Goal: Book appointment/travel/reservation

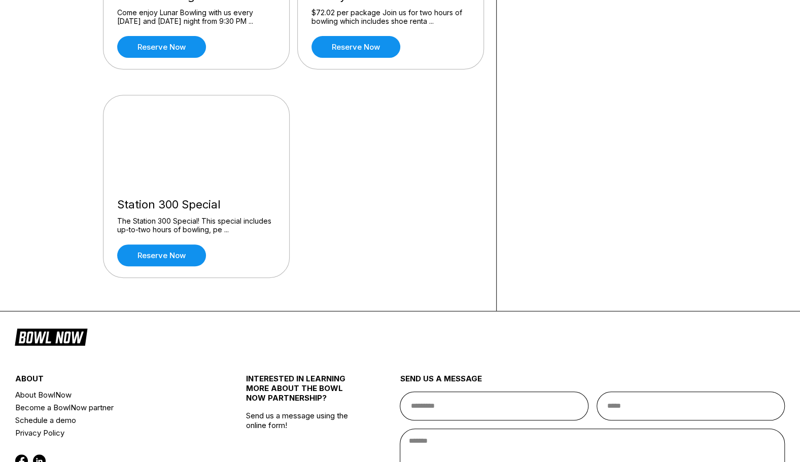
scroll to position [225, 0]
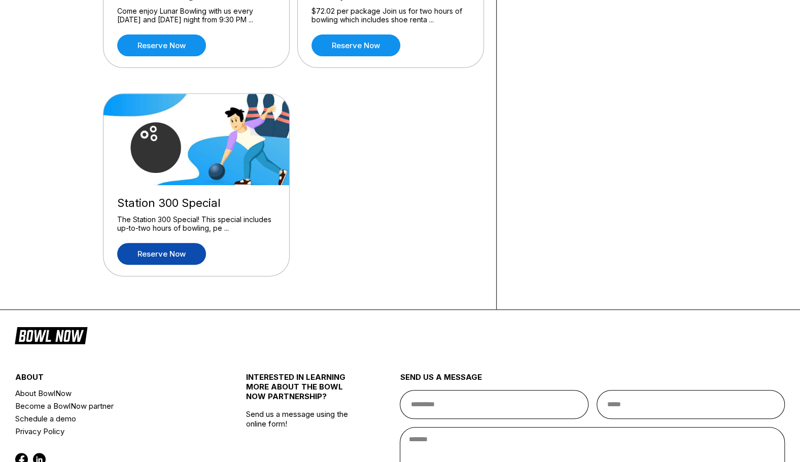
click at [171, 255] on link "Reserve now" at bounding box center [161, 254] width 89 height 22
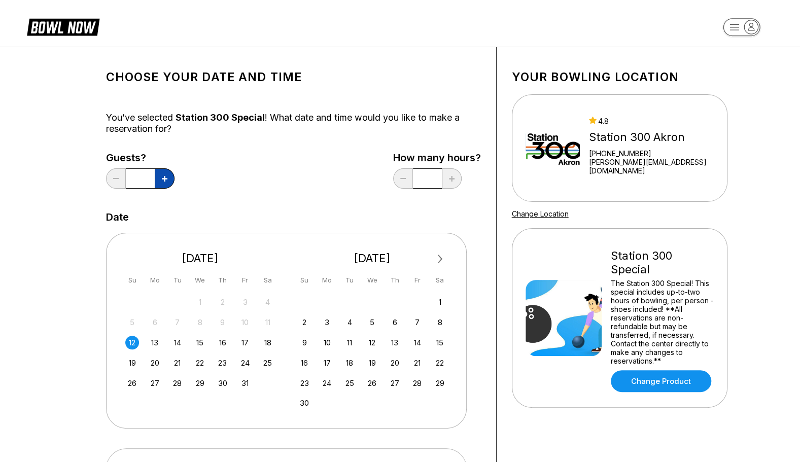
click at [157, 176] on button at bounding box center [165, 178] width 20 height 20
click at [162, 177] on icon at bounding box center [165, 179] width 6 height 6
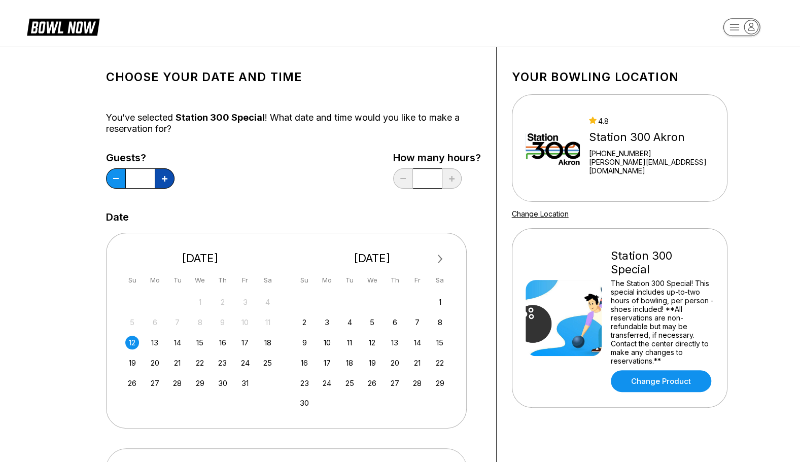
click at [162, 177] on icon at bounding box center [165, 179] width 6 height 6
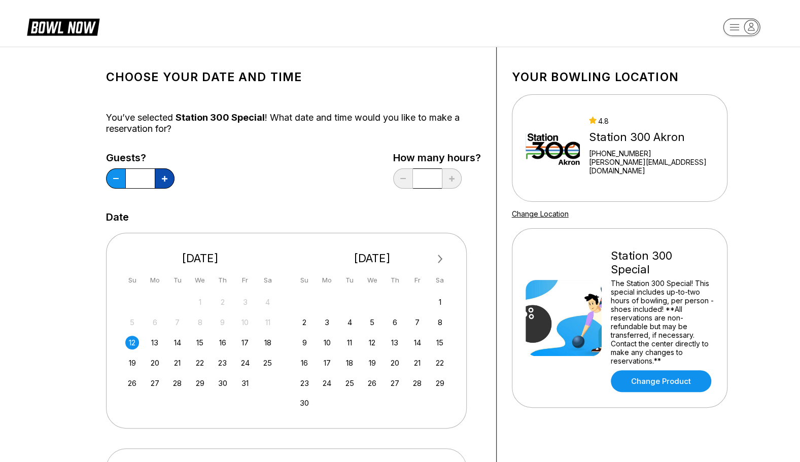
click at [162, 177] on icon at bounding box center [165, 179] width 6 height 6
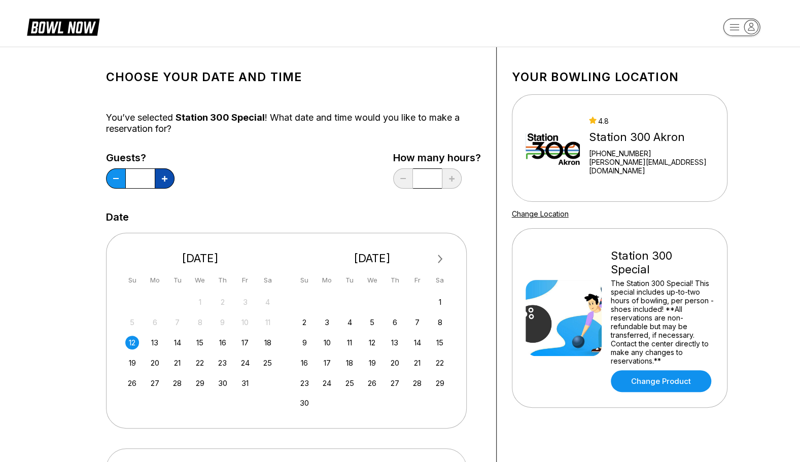
click at [162, 177] on icon at bounding box center [165, 179] width 6 height 6
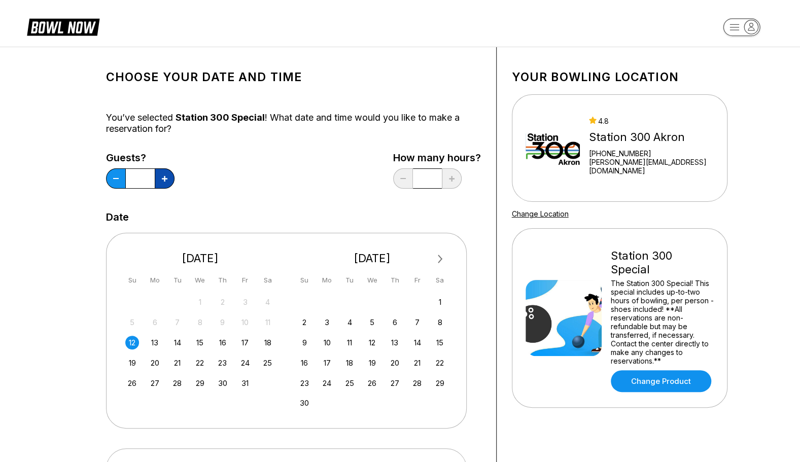
click at [162, 177] on icon at bounding box center [165, 179] width 6 height 6
type input "**"
click at [222, 343] on div "16" at bounding box center [223, 343] width 14 height 14
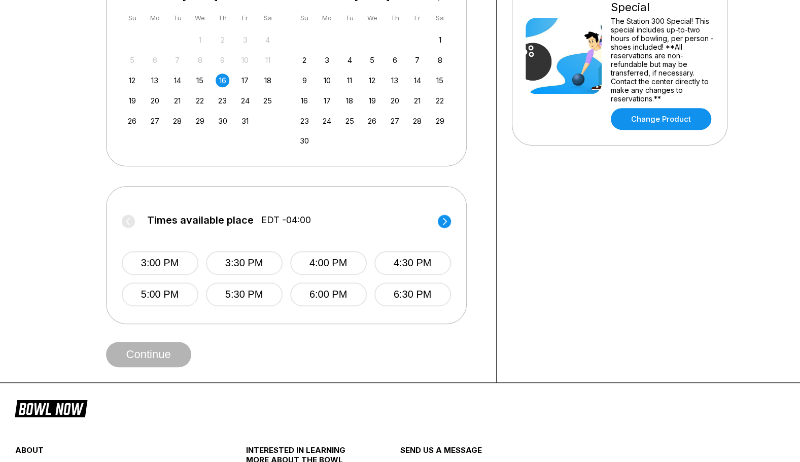
scroll to position [264, 0]
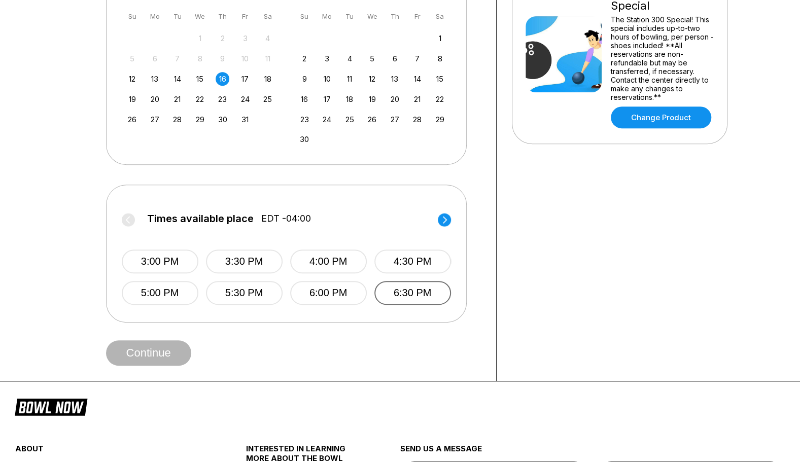
click at [404, 298] on button "6:30 PM" at bounding box center [412, 293] width 77 height 24
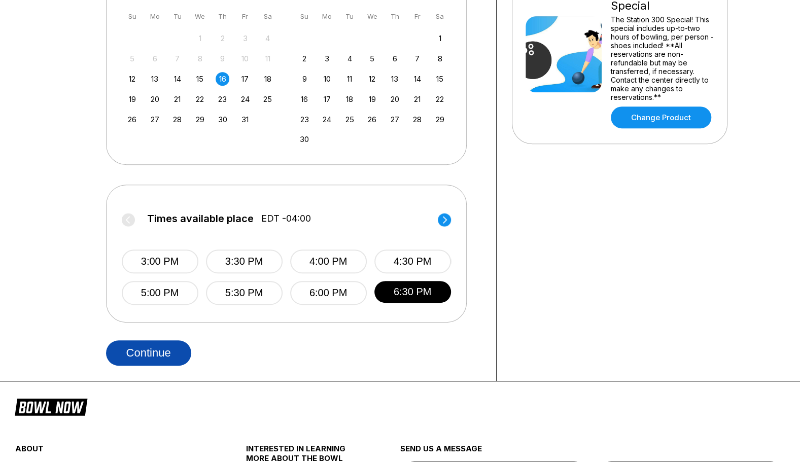
click at [140, 352] on button "Continue" at bounding box center [148, 352] width 85 height 25
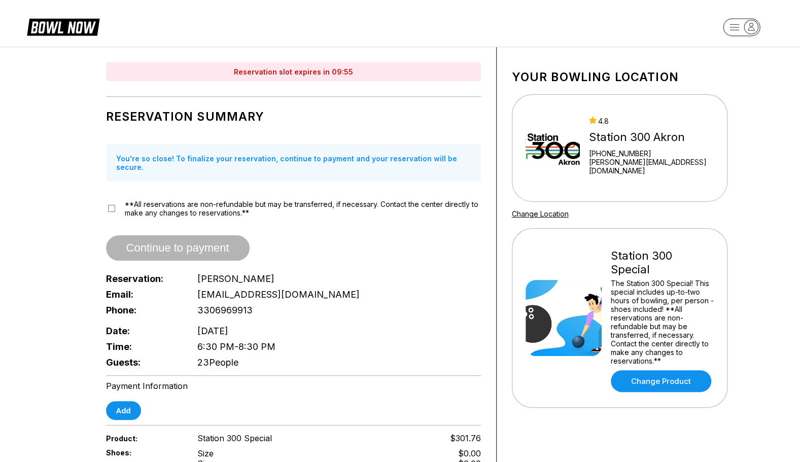
click at [142, 235] on div "Continue to payment" at bounding box center [293, 247] width 375 height 25
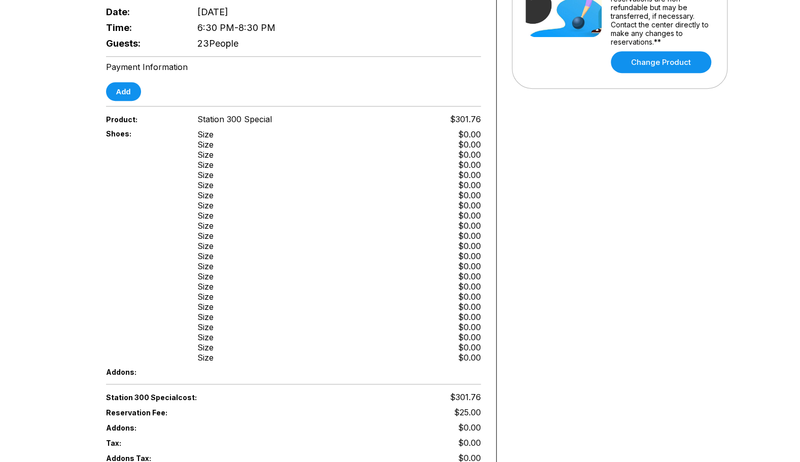
scroll to position [311, 0]
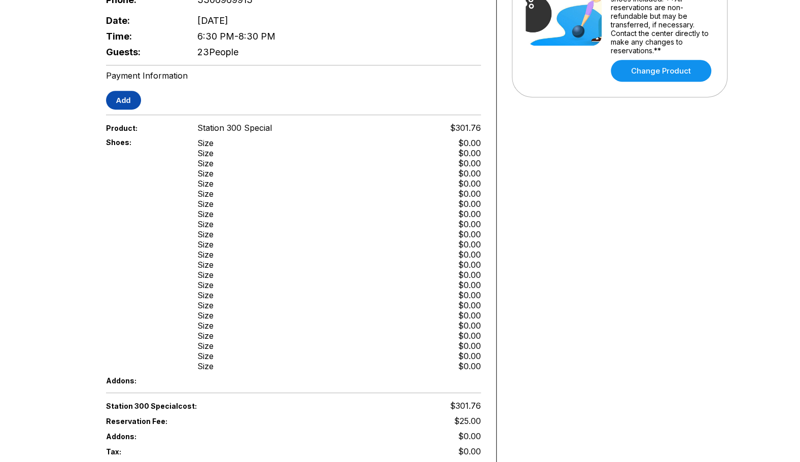
click at [127, 101] on button "Add" at bounding box center [123, 100] width 35 height 19
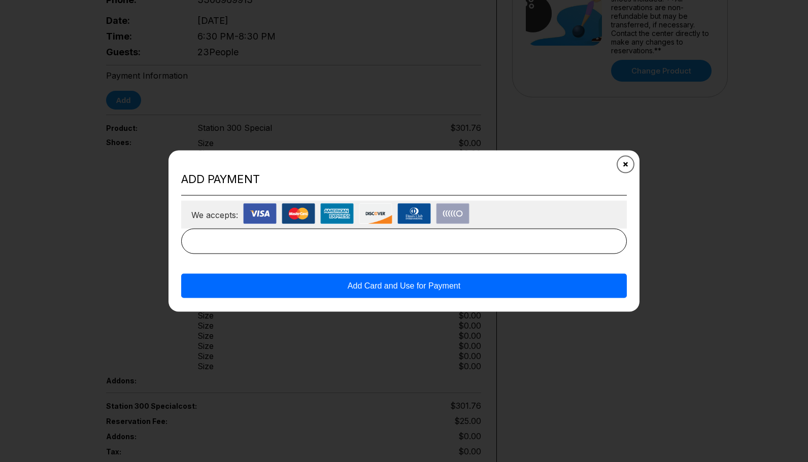
click at [622, 166] on button "Close" at bounding box center [625, 164] width 25 height 25
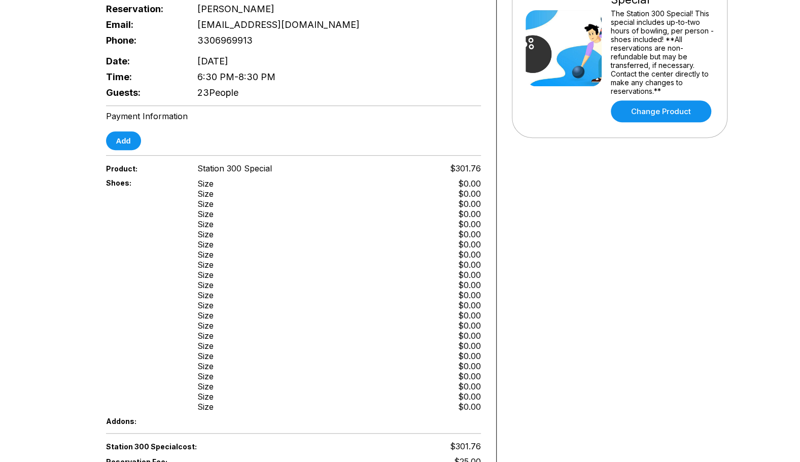
scroll to position [269, 0]
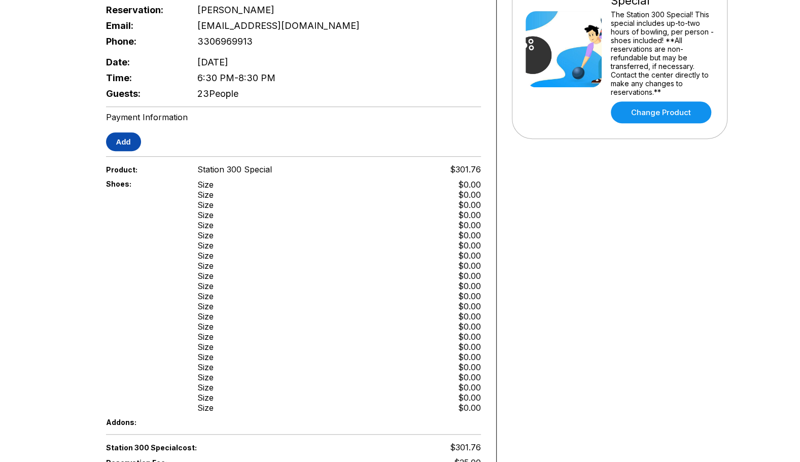
click at [123, 132] on button "Add" at bounding box center [123, 141] width 35 height 19
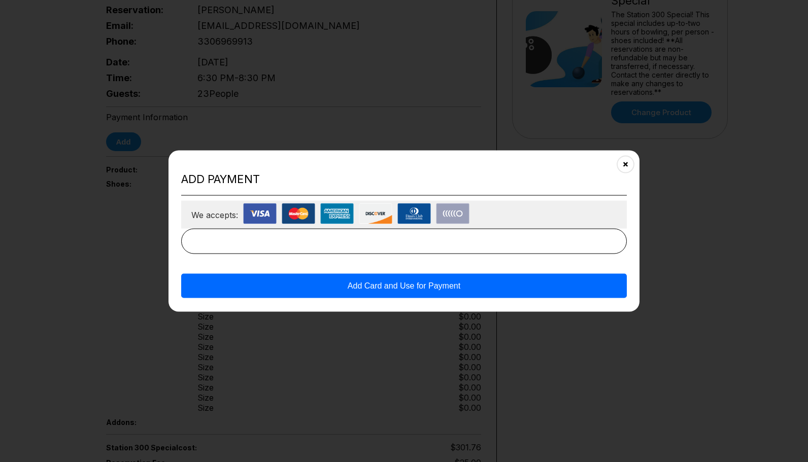
click at [423, 286] on button "Add Card and Use for Payment" at bounding box center [404, 286] width 446 height 24
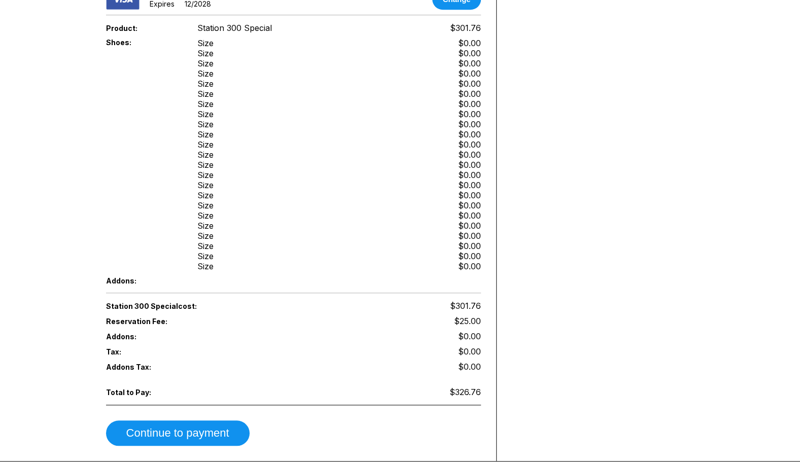
scroll to position [526, 0]
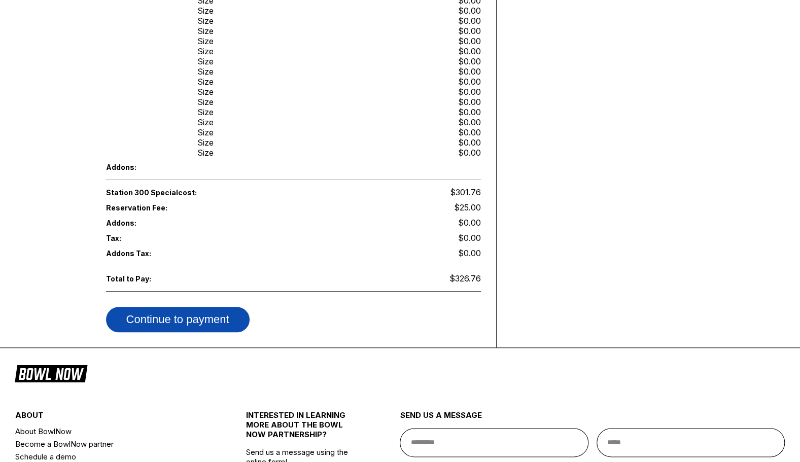
click at [248, 307] on button "Continue to payment" at bounding box center [178, 319] width 144 height 25
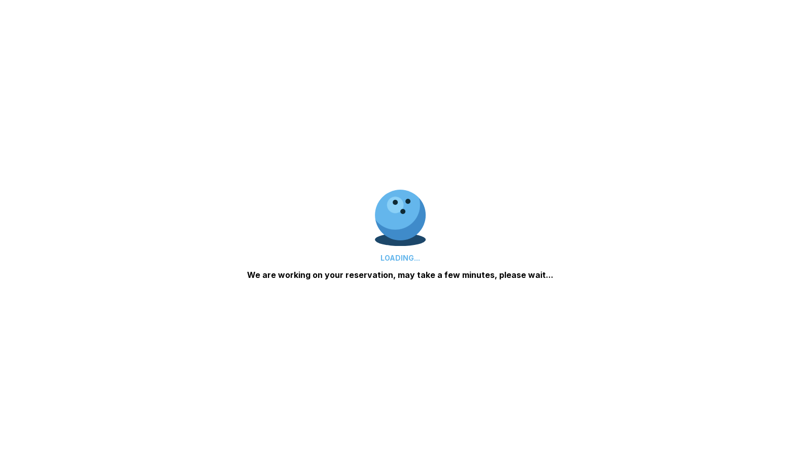
scroll to position [200, 0]
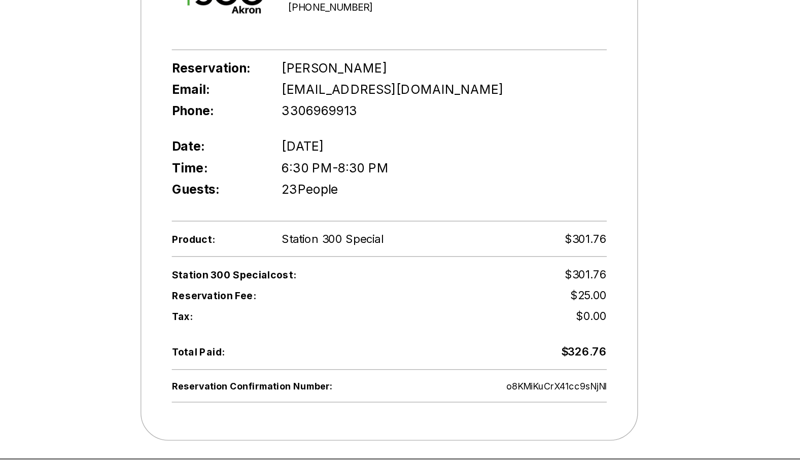
scroll to position [186, 0]
click at [429, 218] on div "Product: Station 300 Special $301.76" at bounding box center [400, 217] width 318 height 15
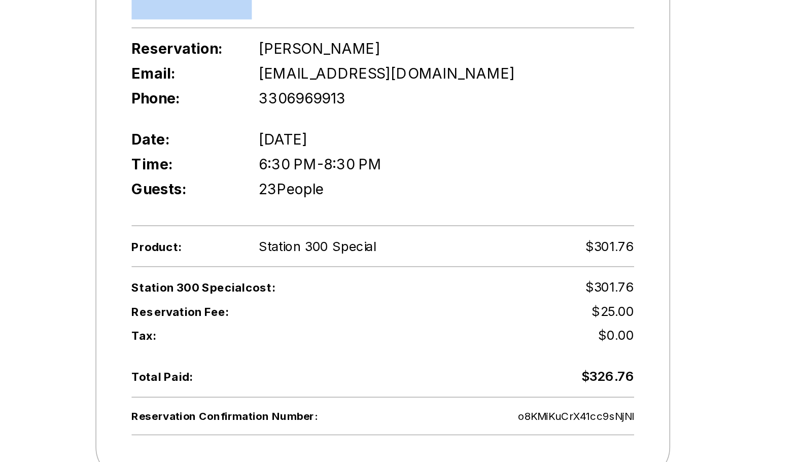
scroll to position [0, 0]
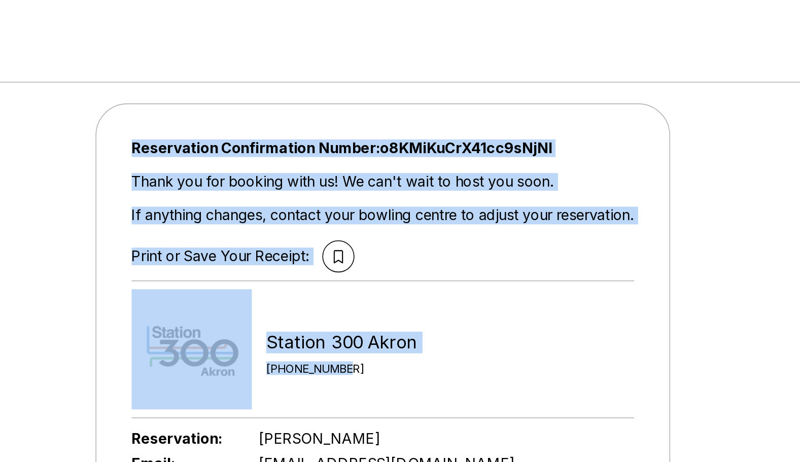
drag, startPoint x: 579, startPoint y: 117, endPoint x: 569, endPoint y: -33, distance: 150.5
click at [569, 0] on html "Reservation Confirmation Number: o8KMiKuCrX41cc9sNjNl Thank you for booking wit…" at bounding box center [400, 413] width 800 height 826
click at [431, 62] on div "Reservation Confirmation Number: o8KMiKuCrX41cc9sNjNl Thank you for booking wit…" at bounding box center [400, 307] width 380 height 501
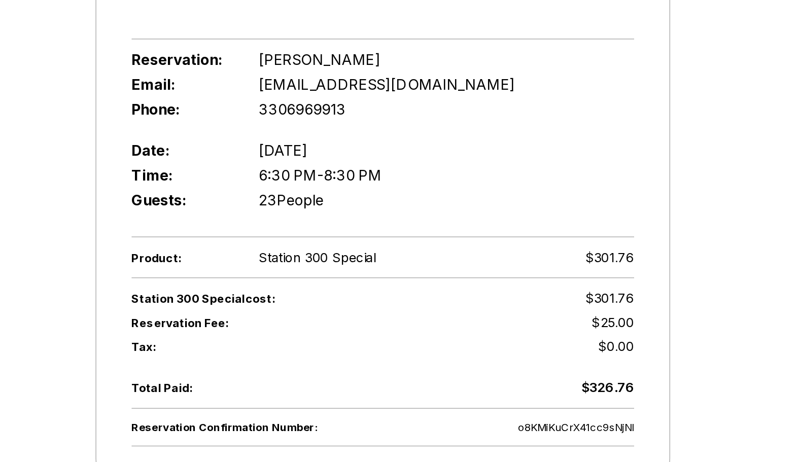
scroll to position [129, 0]
